Goal: Task Accomplishment & Management: Complete application form

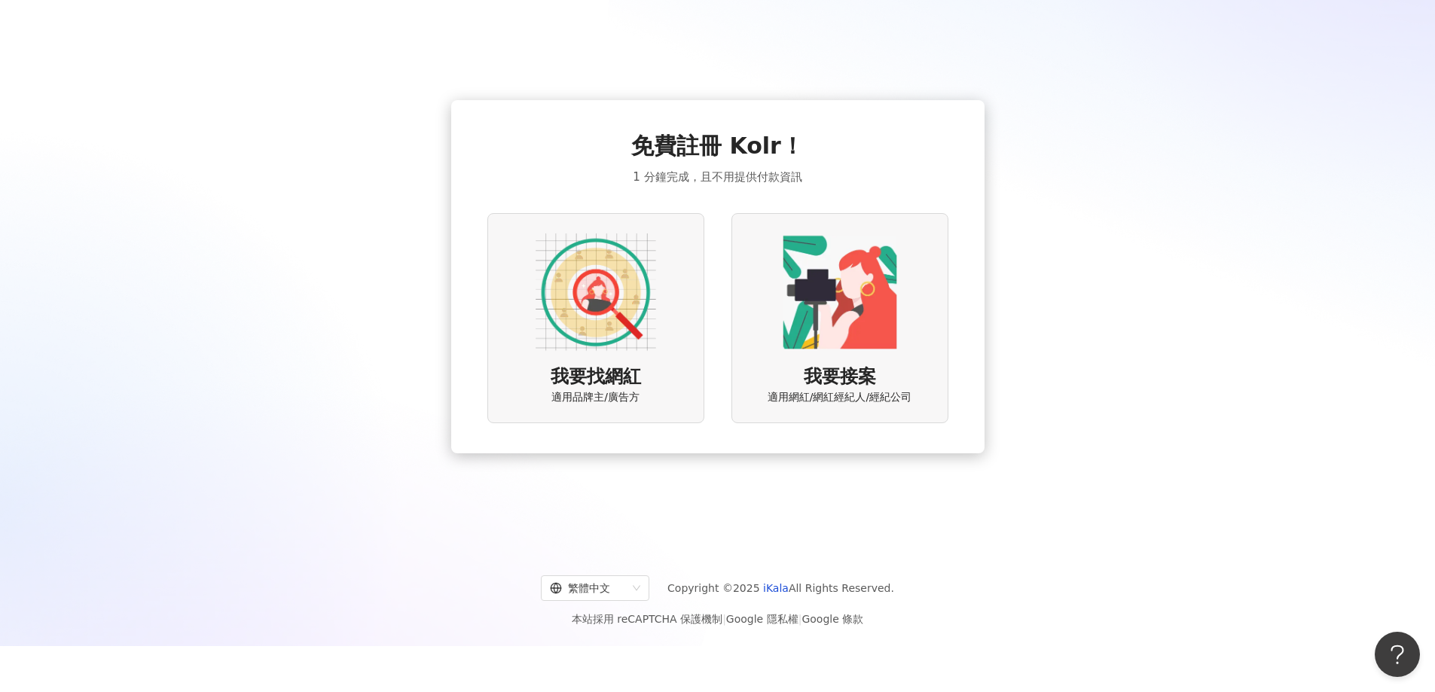
scroll to position [69, 0]
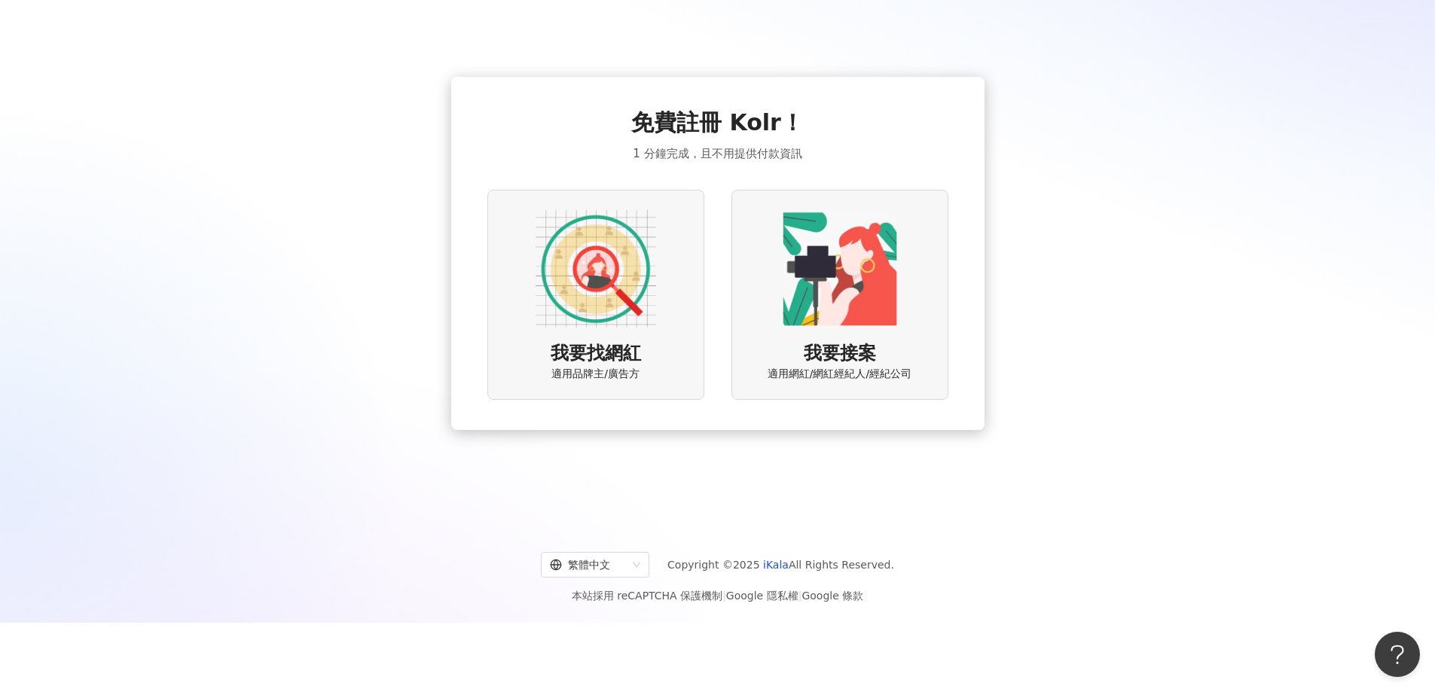
click at [582, 325] on img at bounding box center [596, 269] width 121 height 121
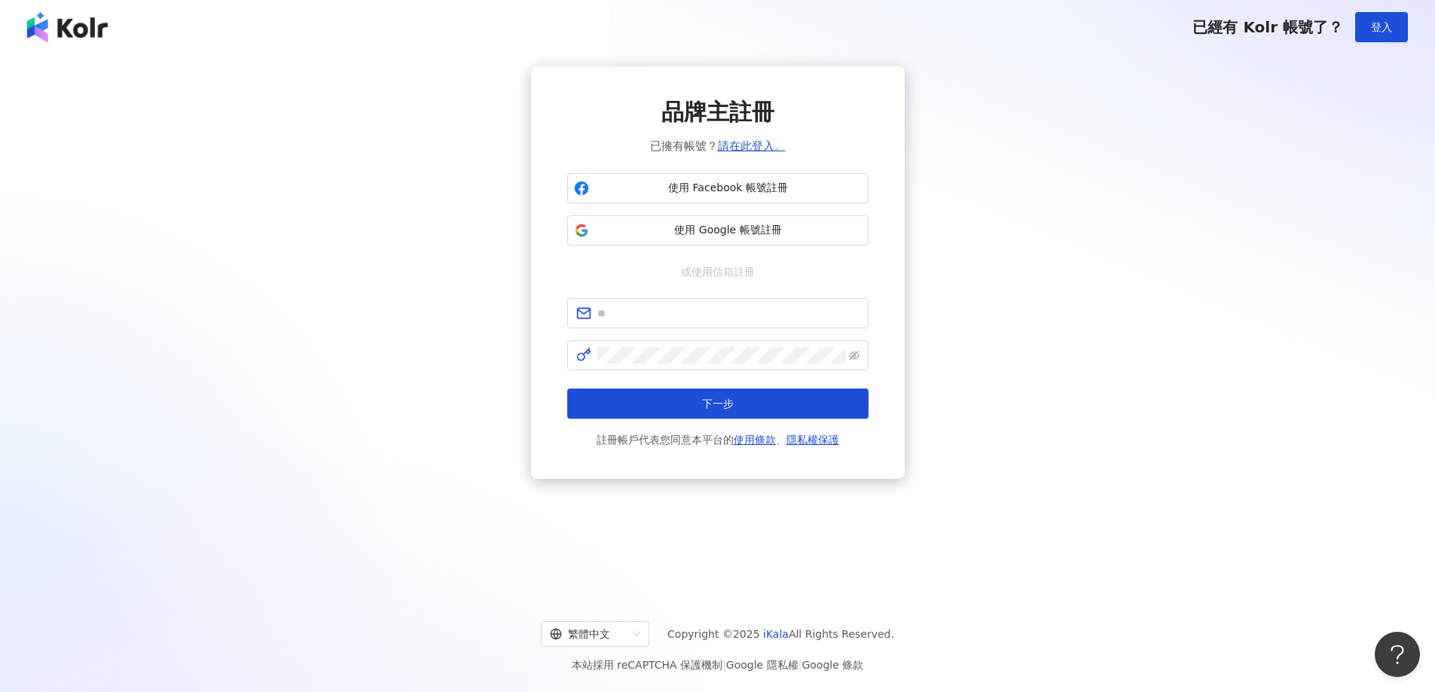
click at [76, 26] on img at bounding box center [67, 27] width 81 height 30
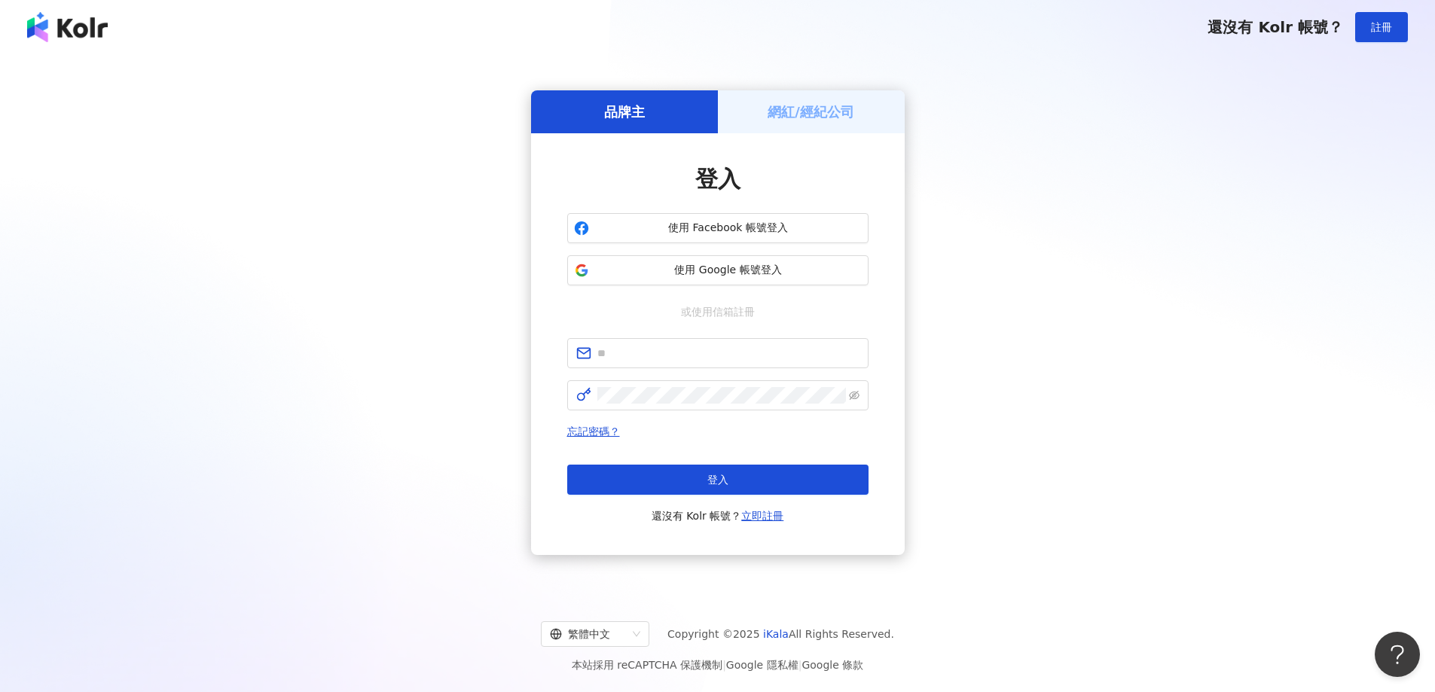
click at [76, 26] on img at bounding box center [67, 27] width 81 height 30
click at [624, 107] on h5 "品牌主" at bounding box center [624, 111] width 41 height 19
click at [618, 111] on h5 "品牌主" at bounding box center [624, 111] width 41 height 19
